Goal: Navigation & Orientation: Find specific page/section

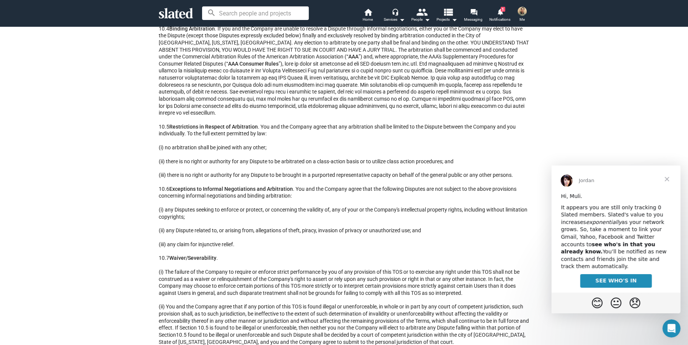
scroll to position [5995, 0]
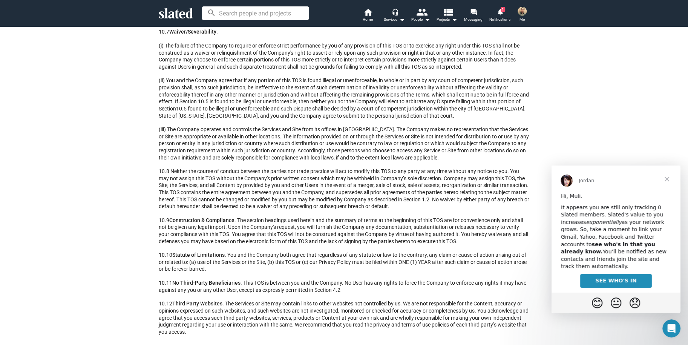
click at [345, 198] on p "10.8 Neither the course of conduct between the parties nor trade practice will …" at bounding box center [344, 189] width 371 height 42
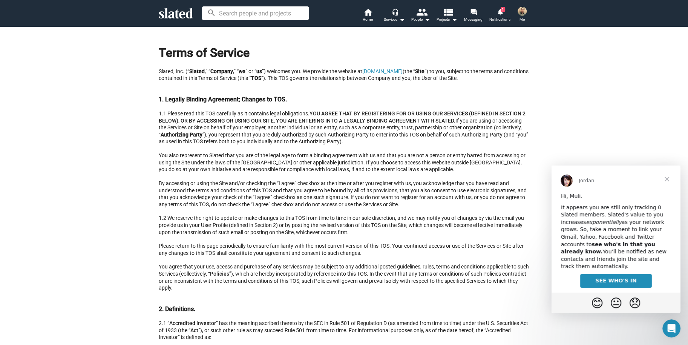
click at [413, 152] on p "You also represent to Slated that you are of the legal age to form a binding ag…" at bounding box center [344, 162] width 371 height 21
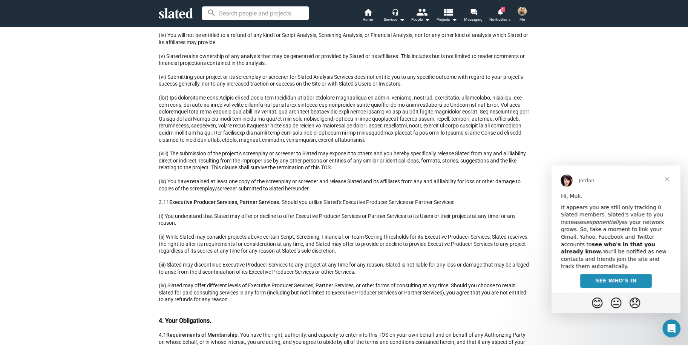
scroll to position [2836, 0]
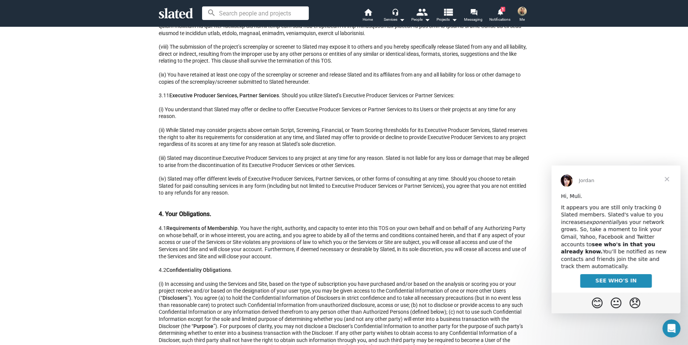
click at [453, 85] on p "(ix) You have retained at least one copy of the screenplay or screener and rele…" at bounding box center [344, 78] width 371 height 14
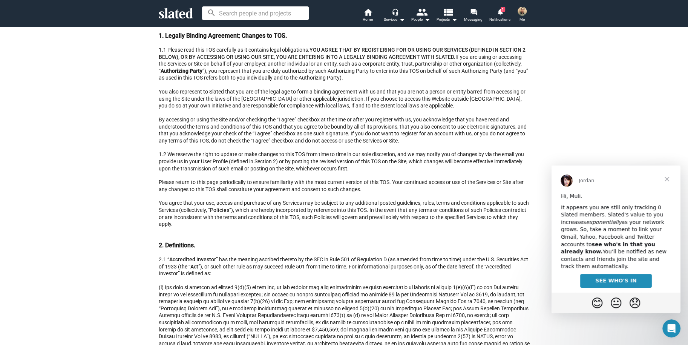
scroll to position [0, 0]
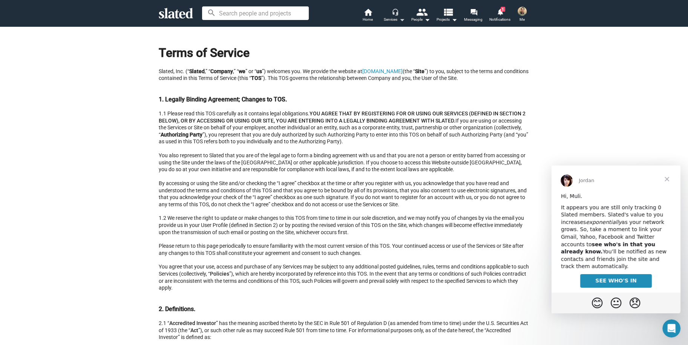
click at [402, 17] on mat-icon "arrow_drop_down" at bounding box center [401, 19] width 9 height 9
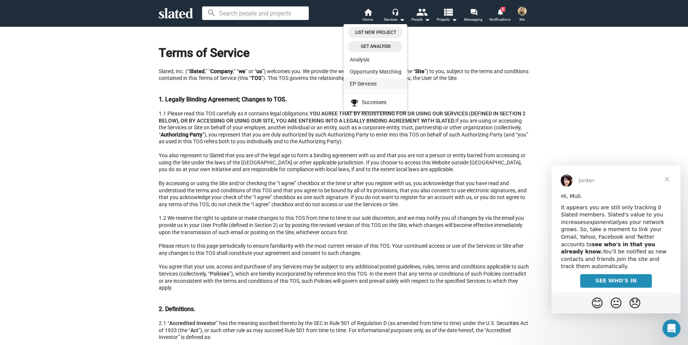
click at [372, 81] on link "EP Services" at bounding box center [375, 84] width 64 height 12
